Goal: Register for event/course

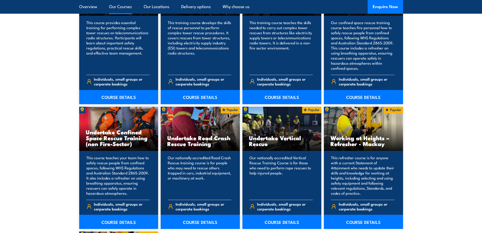
scroll to position [509, 0]
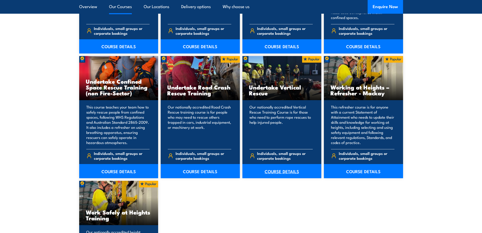
click at [293, 170] on link "COURSE DETAILS" at bounding box center [281, 171] width 79 height 14
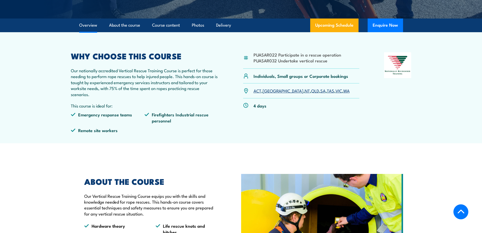
scroll to position [152, 0]
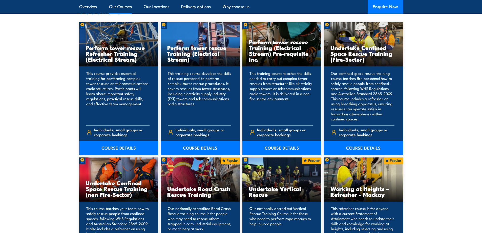
scroll to position [282, 0]
